Goal: Task Accomplishment & Management: Use online tool/utility

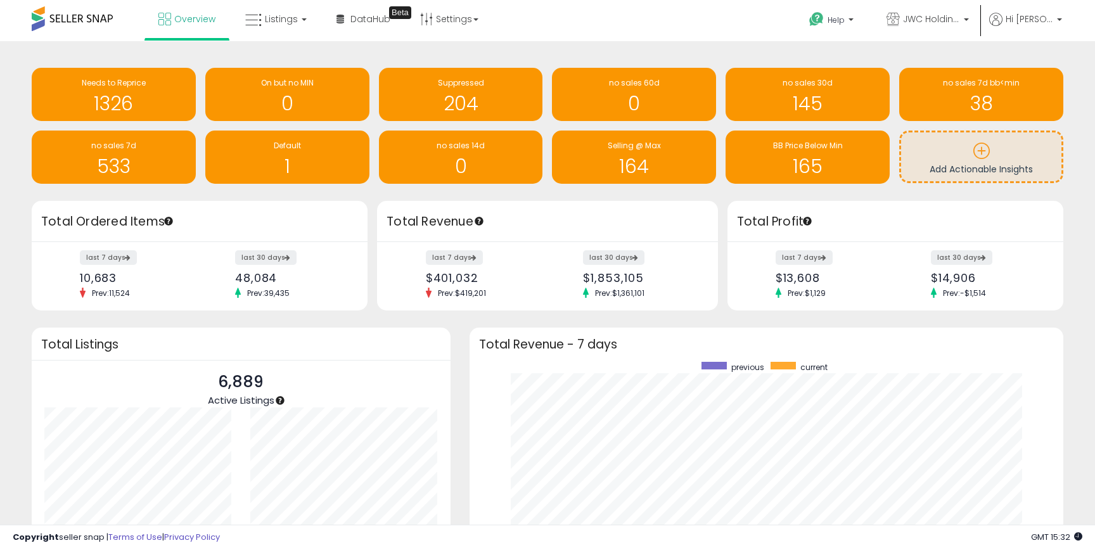
scroll to position [240, 568]
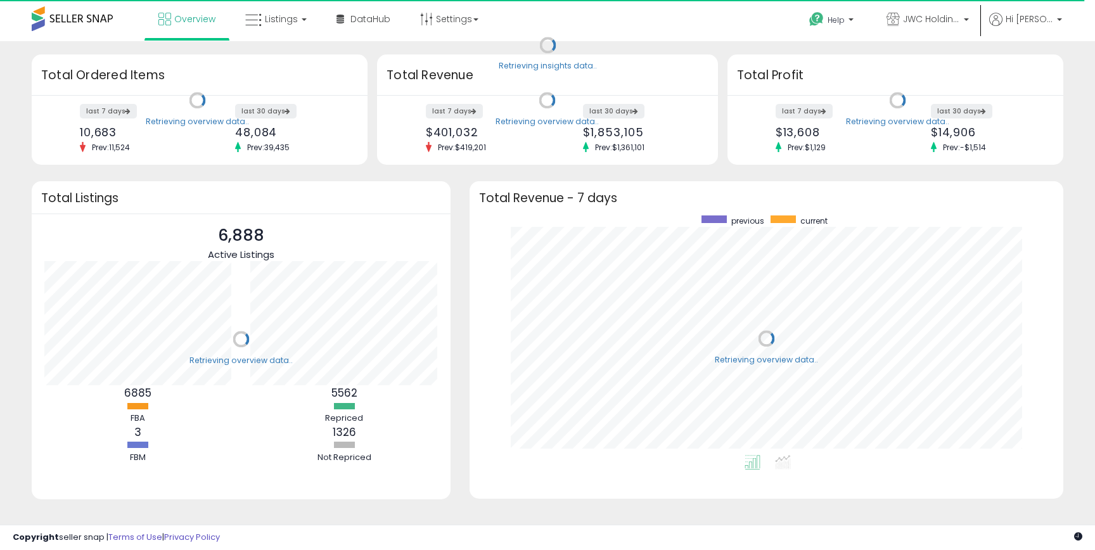
scroll to position [240, 568]
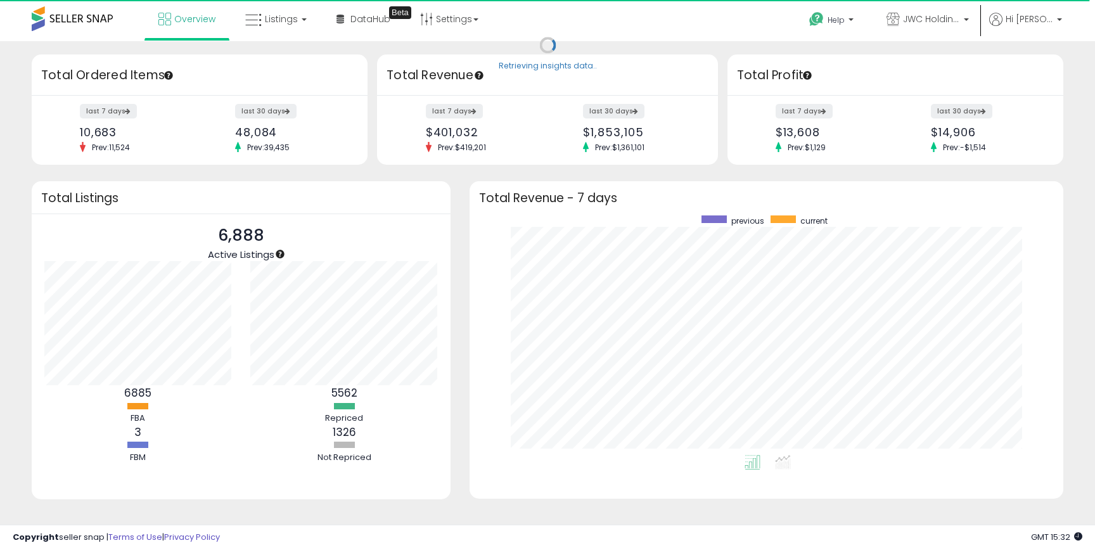
click at [270, 44] on div "Retrieving insights data.. Retrieving overview data.. Total Ordered Items last …" at bounding box center [547, 304] width 1095 height 526
click at [276, 33] on link "Listings" at bounding box center [276, 19] width 80 height 38
click at [295, 62] on icon at bounding box center [285, 62] width 55 height 16
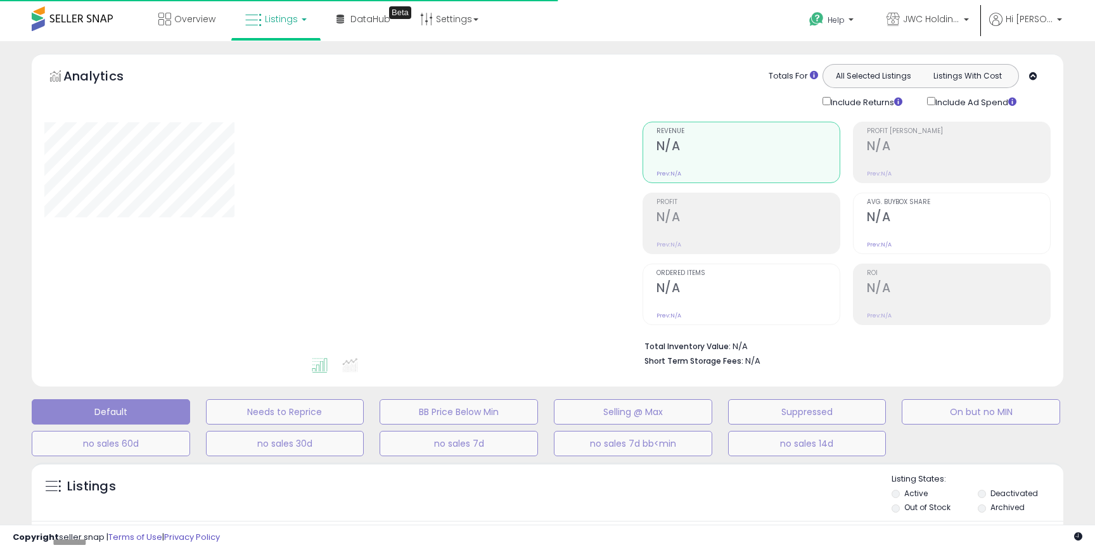
type input "**********"
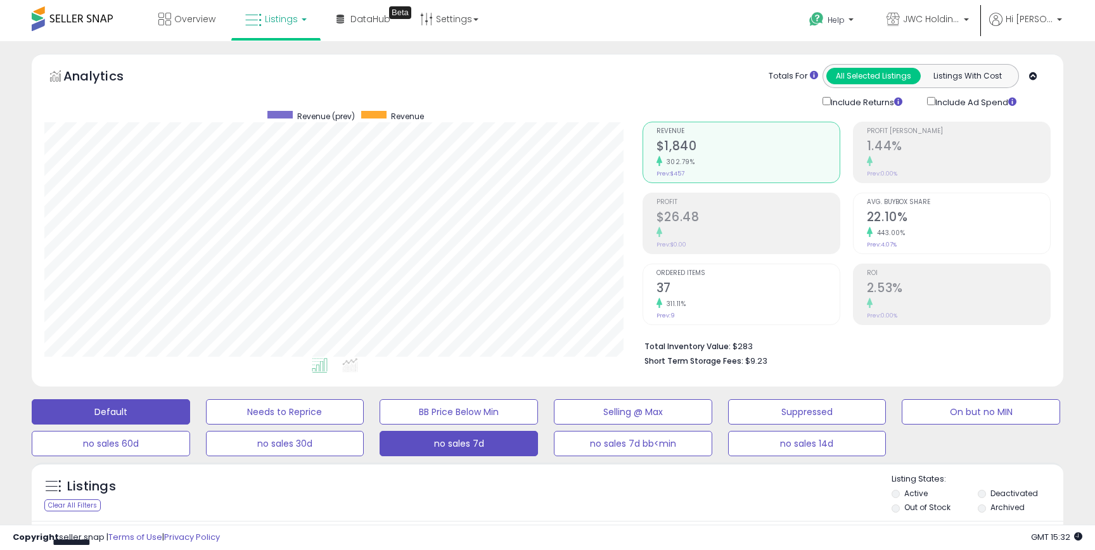
click at [423, 449] on button "no sales 7d" at bounding box center [459, 443] width 158 height 25
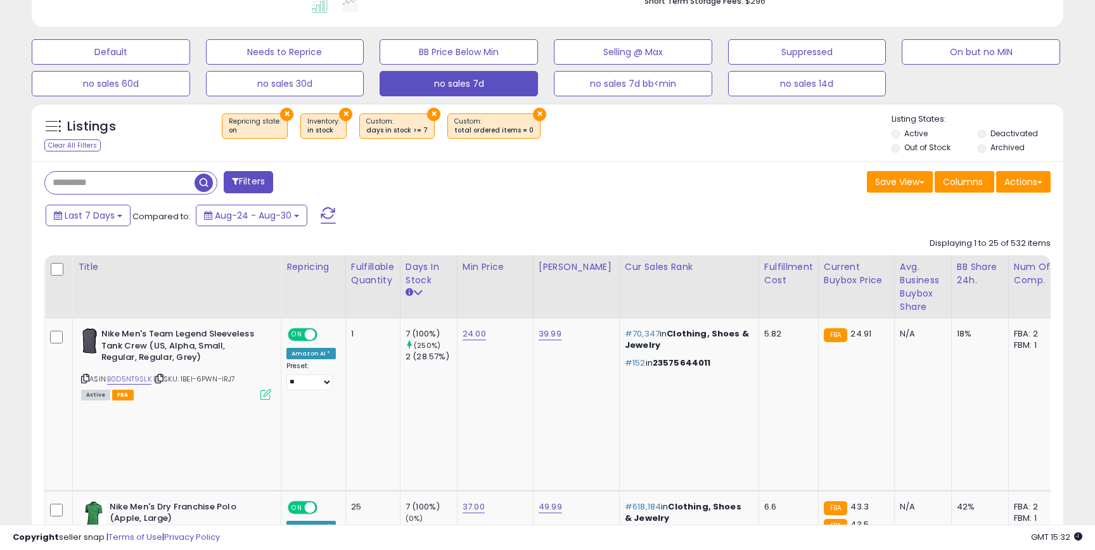
scroll to position [260, 598]
click at [1047, 148] on li "Archived" at bounding box center [1020, 149] width 84 height 14
click at [1018, 180] on button "Actions" at bounding box center [1023, 182] width 54 height 22
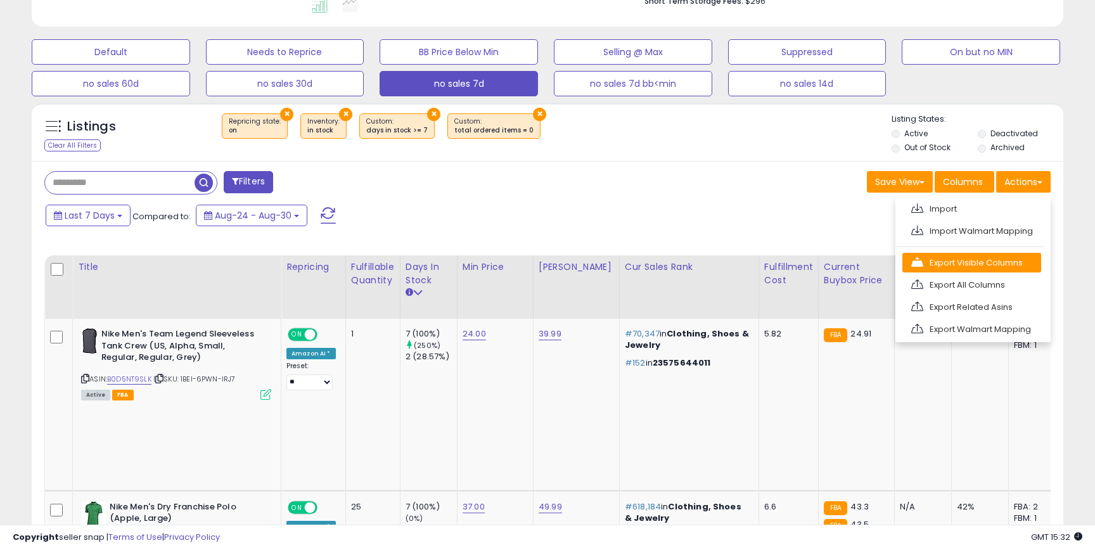
click at [988, 253] on link "Export Visible Columns" at bounding box center [971, 263] width 139 height 20
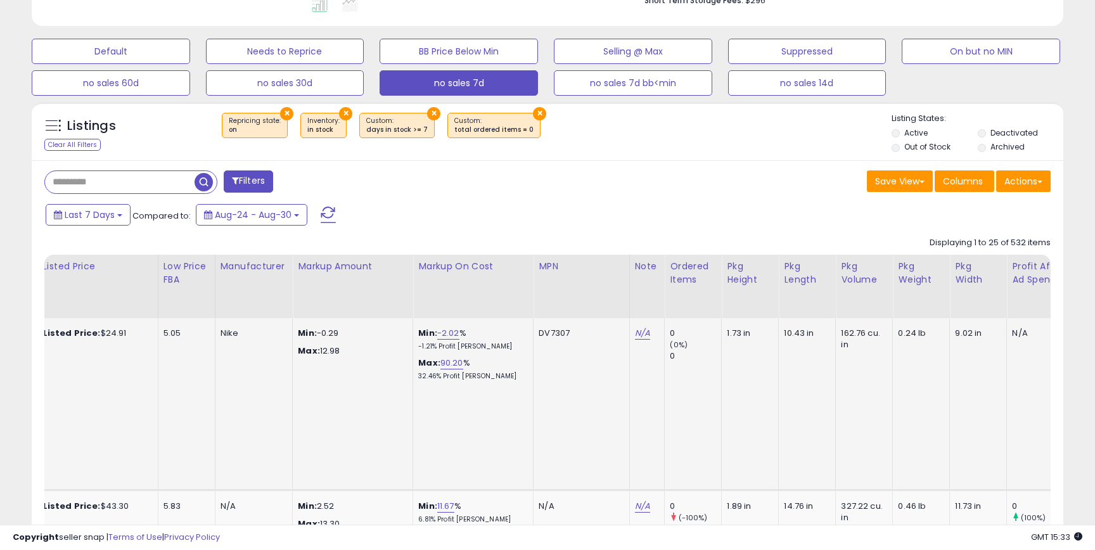
scroll to position [0, 4863]
